Goal: Information Seeking & Learning: Learn about a topic

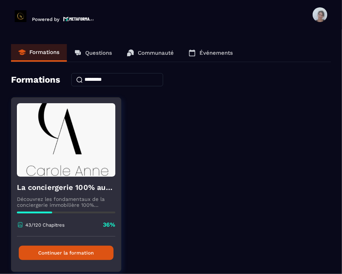
click at [68, 183] on h4 "La conciergerie 100% automatisée" at bounding box center [66, 187] width 98 height 10
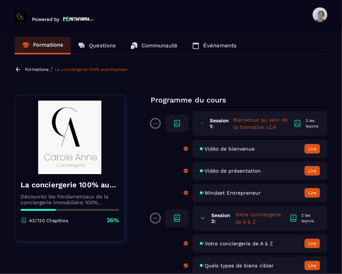
click at [340, 227] on section "Formations Questions Communauté Événements Formations / La conciergerie 100% au…" at bounding box center [171, 153] width 342 height 248
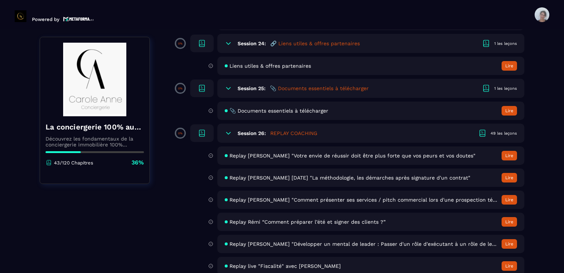
scroll to position [2131, 0]
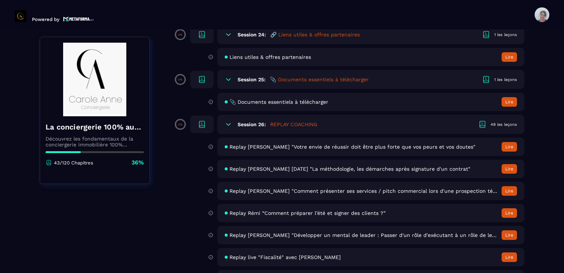
click at [342, 151] on button "Lire" at bounding box center [509, 147] width 15 height 10
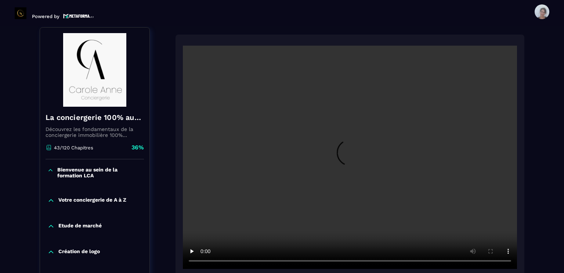
scroll to position [76, 0]
